Goal: Task Accomplishment & Management: Complete application form

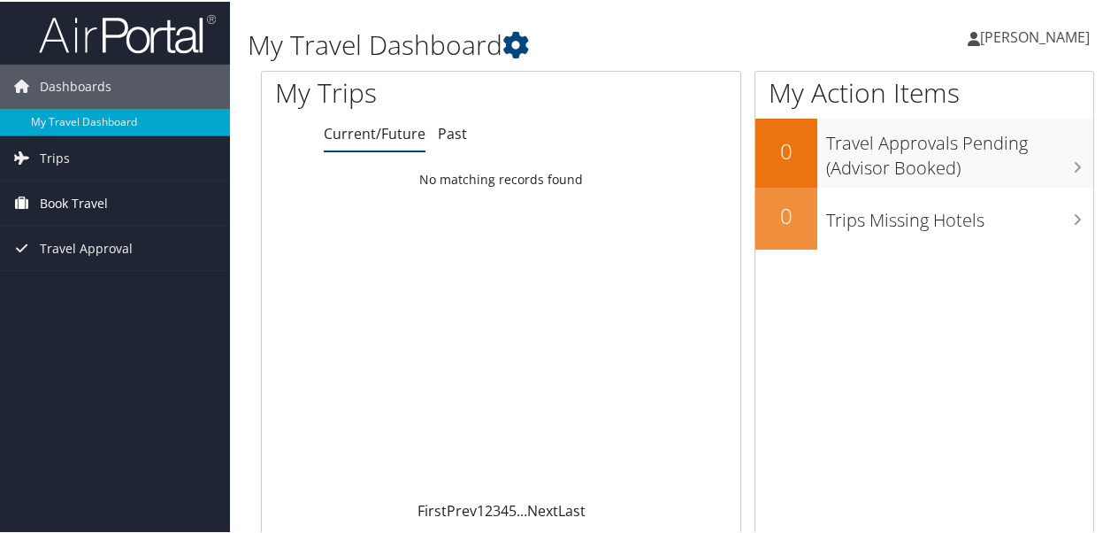
click at [104, 202] on span "Book Travel" at bounding box center [74, 202] width 68 height 44
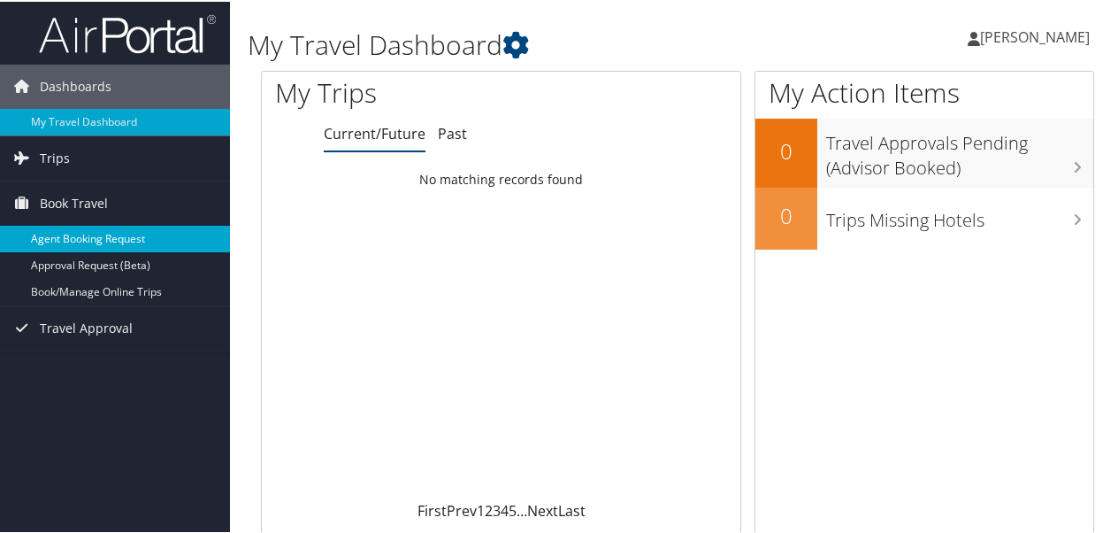
click at [154, 233] on link "Agent Booking Request" at bounding box center [115, 237] width 230 height 27
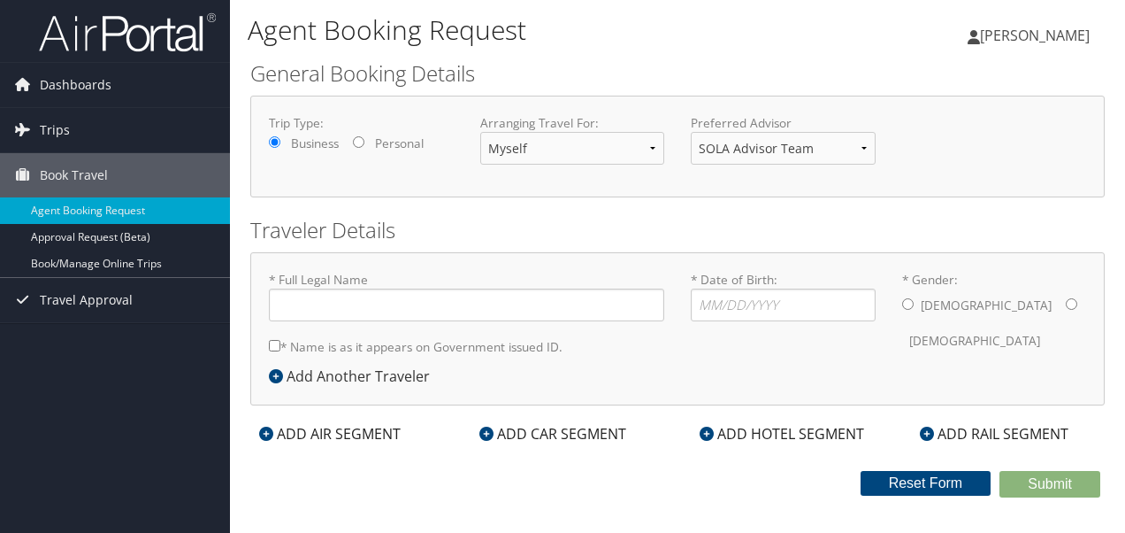
type input "[PERSON_NAME]"
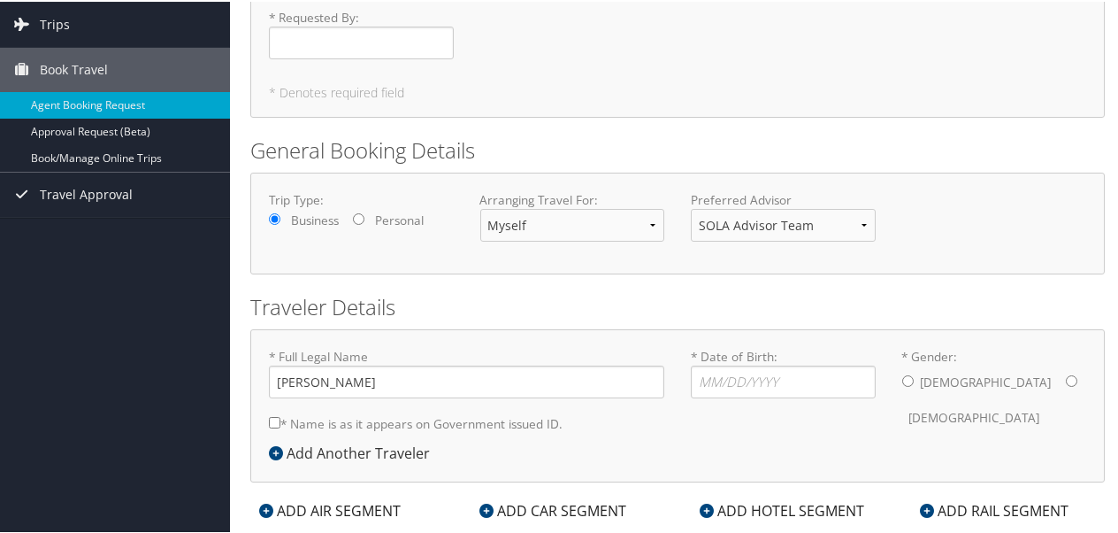
scroll to position [145, 0]
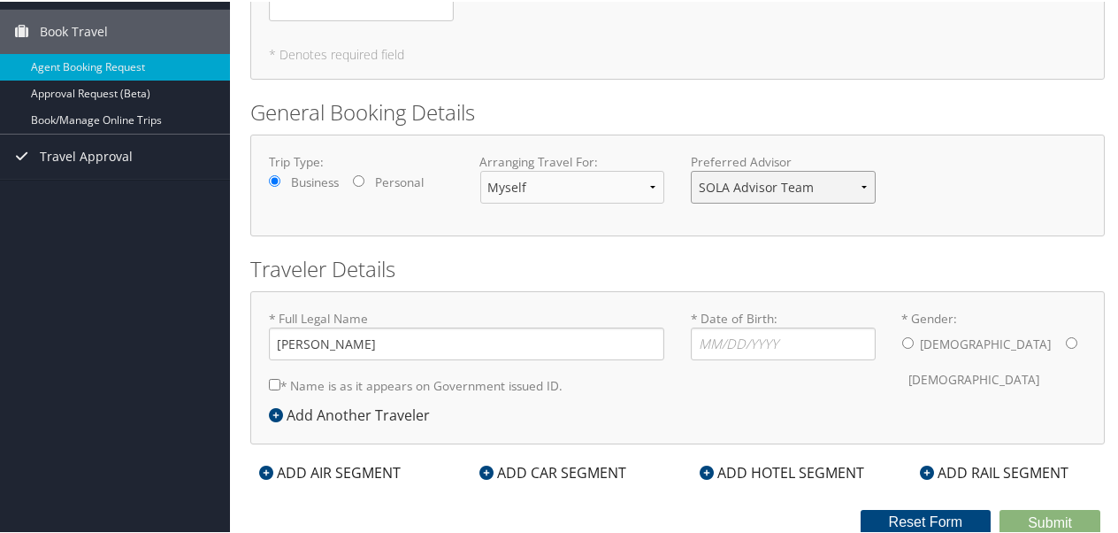
click at [862, 180] on select "SOLA Advisor Team" at bounding box center [783, 185] width 185 height 33
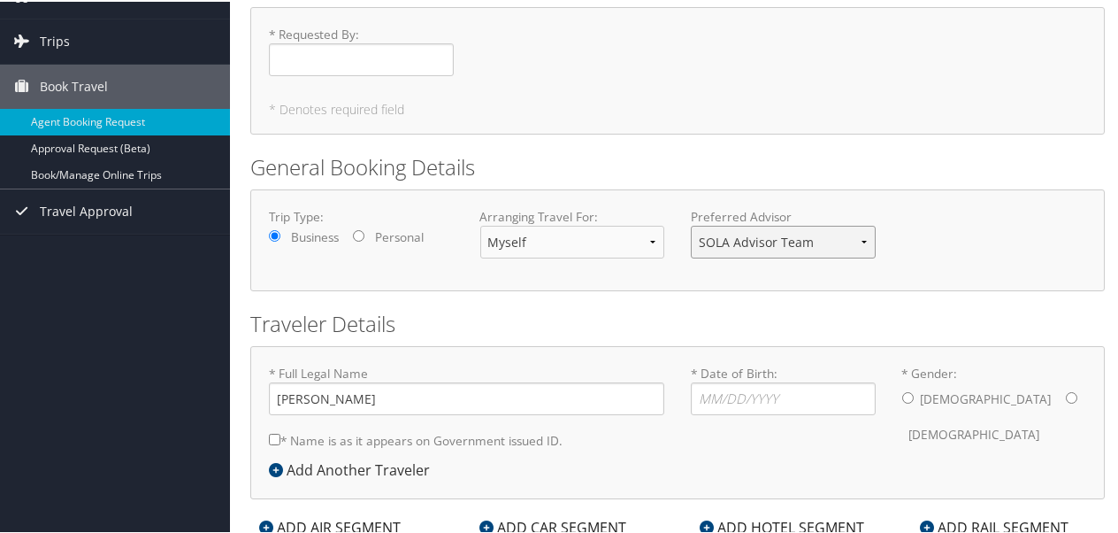
scroll to position [0, 0]
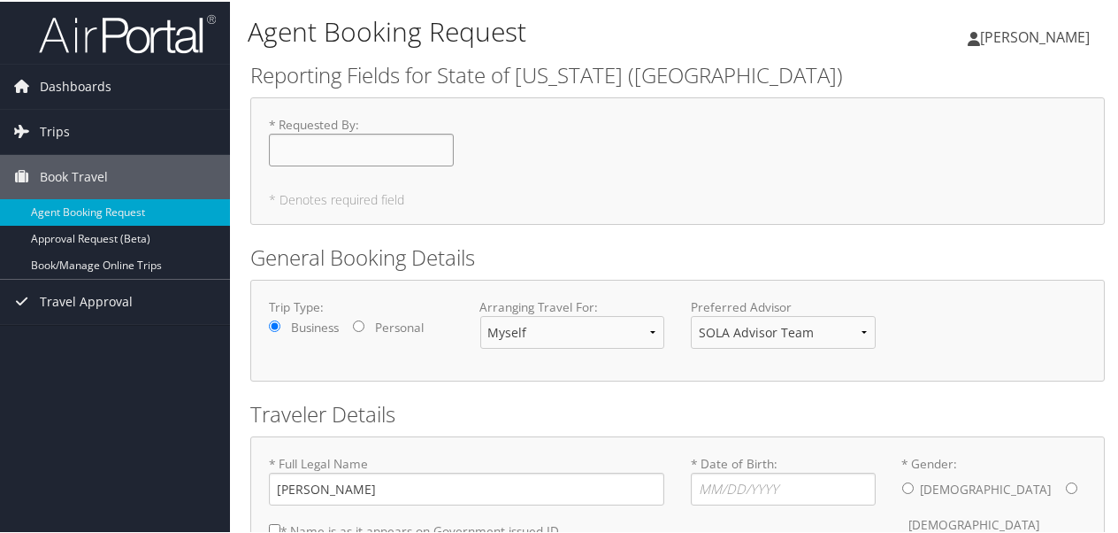
click at [419, 151] on input "* Requested By : Required" at bounding box center [361, 148] width 185 height 33
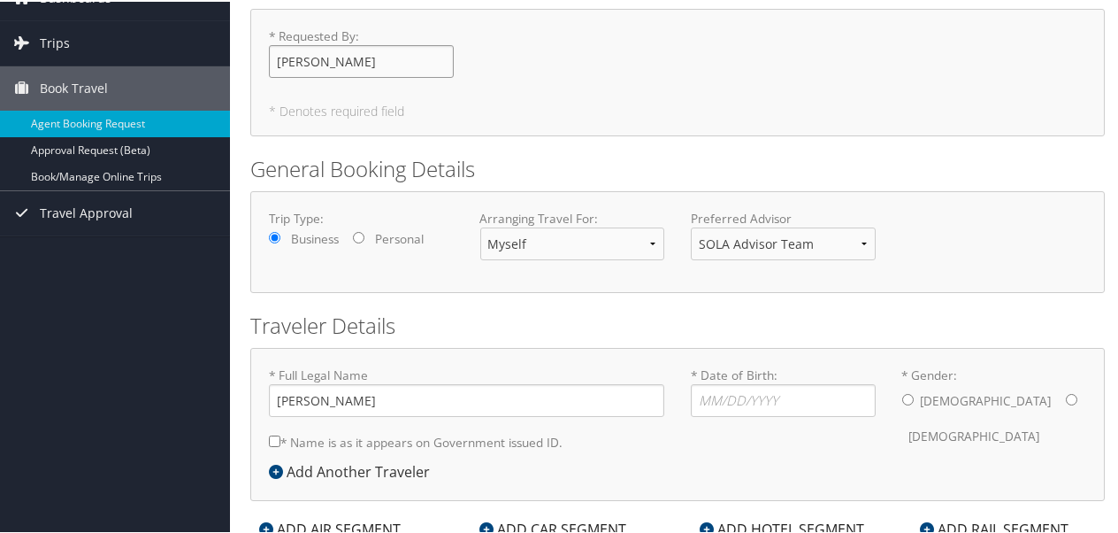
scroll to position [145, 0]
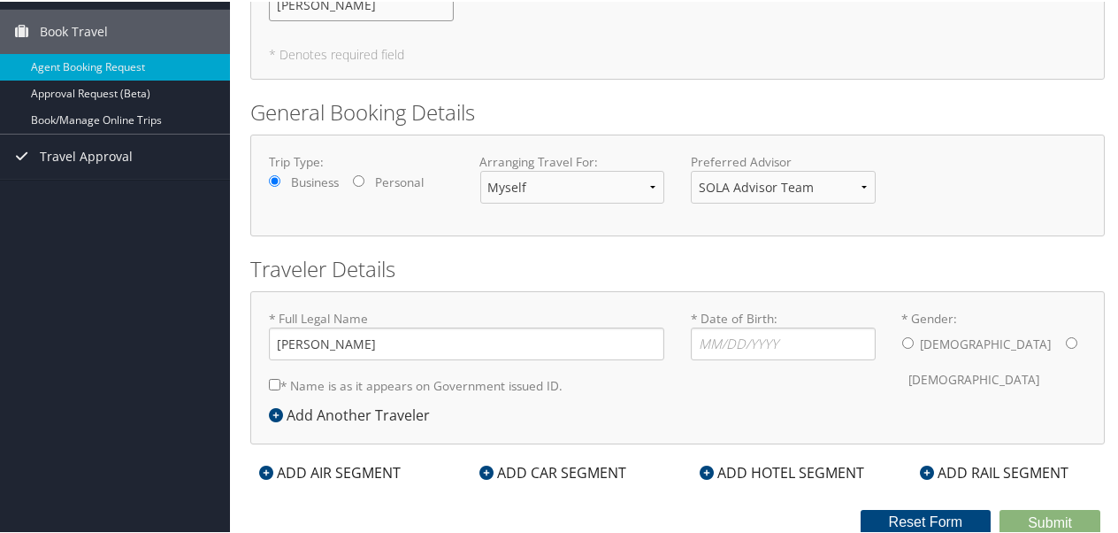
type input "[PERSON_NAME]"
click at [407, 414] on div "Add Another Traveler" at bounding box center [354, 413] width 170 height 21
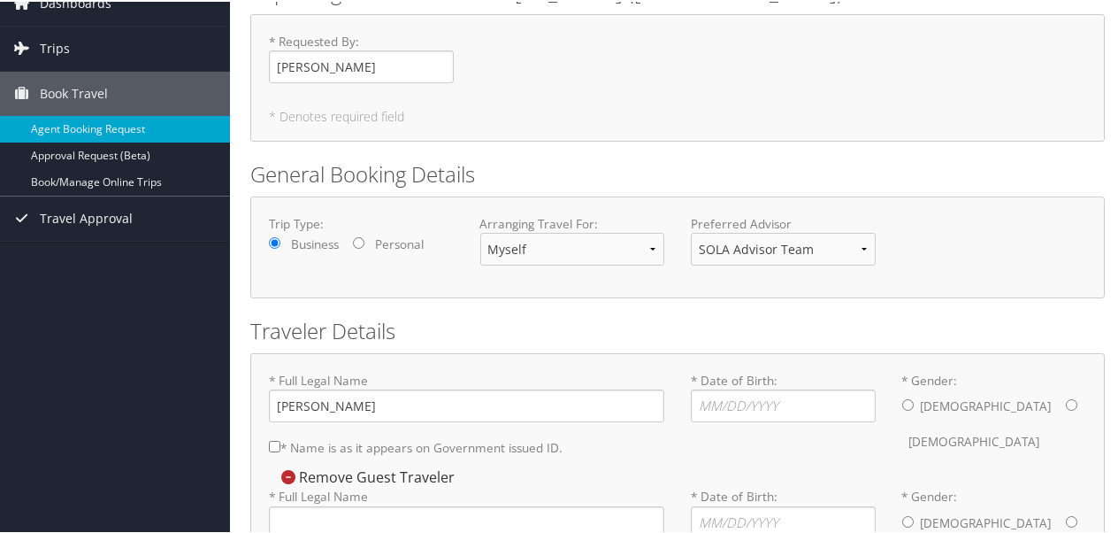
scroll to position [0, 0]
